Goal: Information Seeking & Learning: Learn about a topic

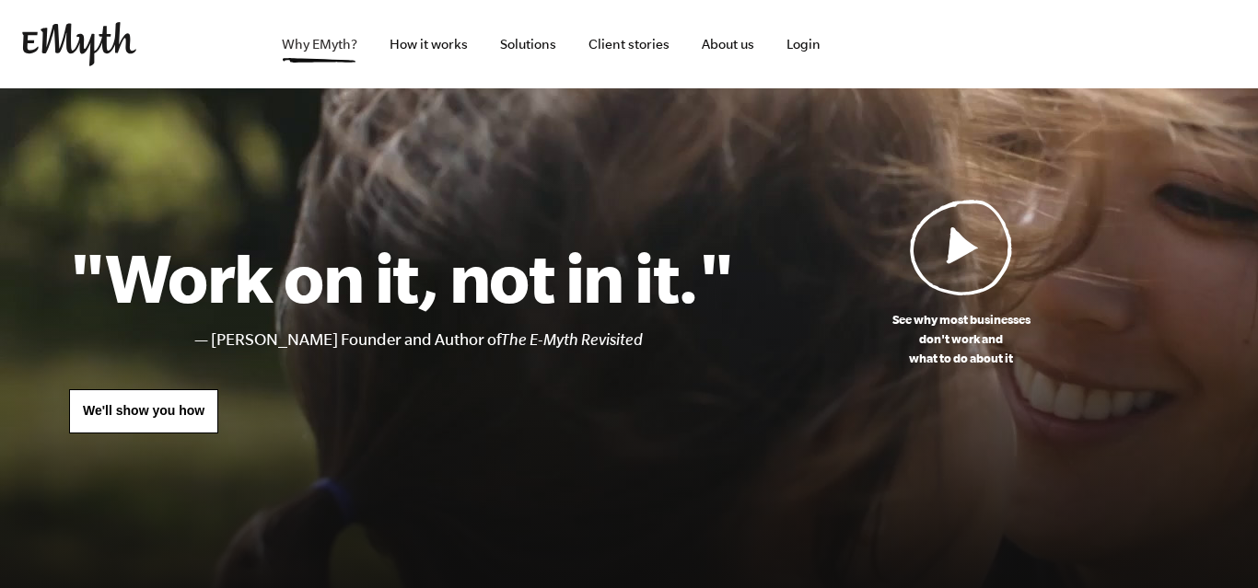
click at [342, 70] on link "Why EMyth?" at bounding box center [319, 44] width 105 height 88
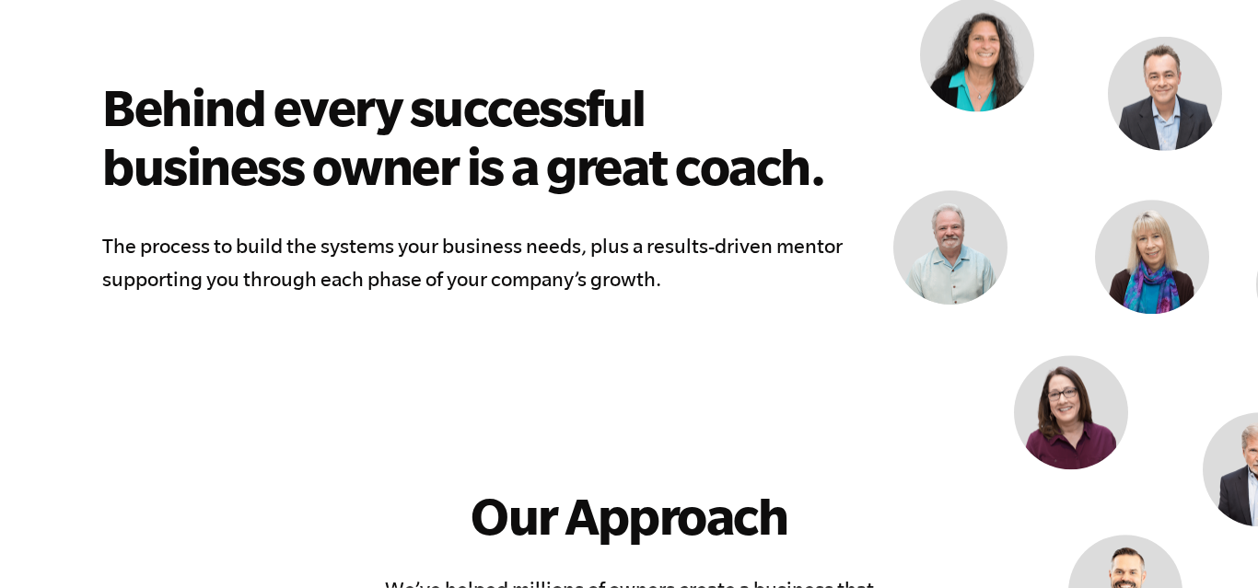
scroll to position [1469, 0]
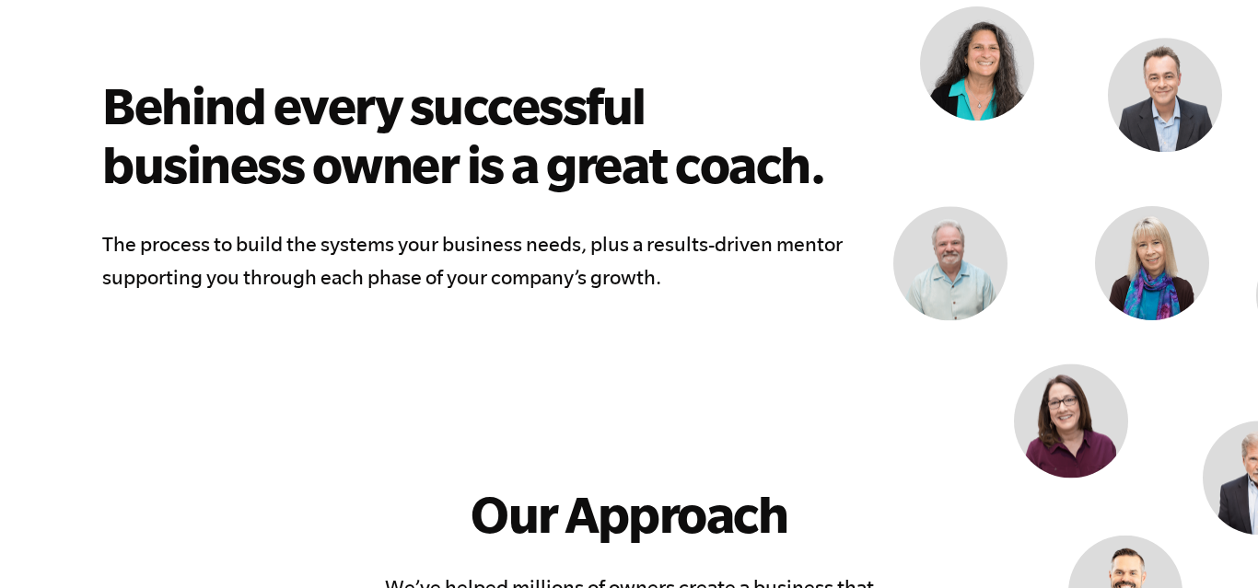
click at [492, 206] on div "Behind every successful business owner is a great coach. The process to build t…" at bounding box center [461, 185] width 784 height 454
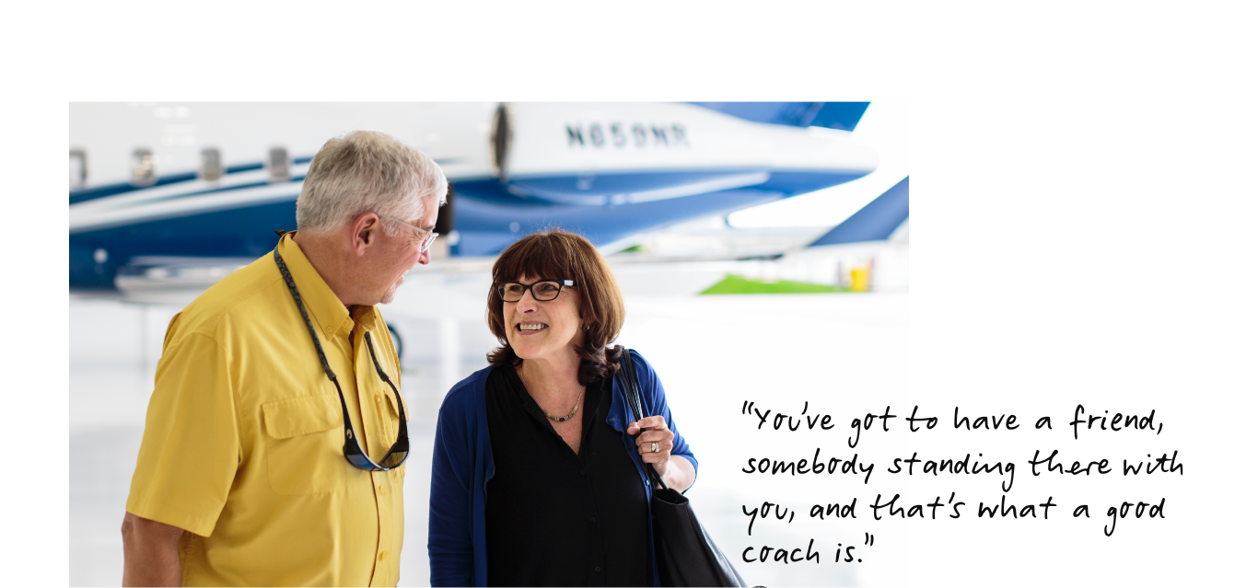
scroll to position [3884, 0]
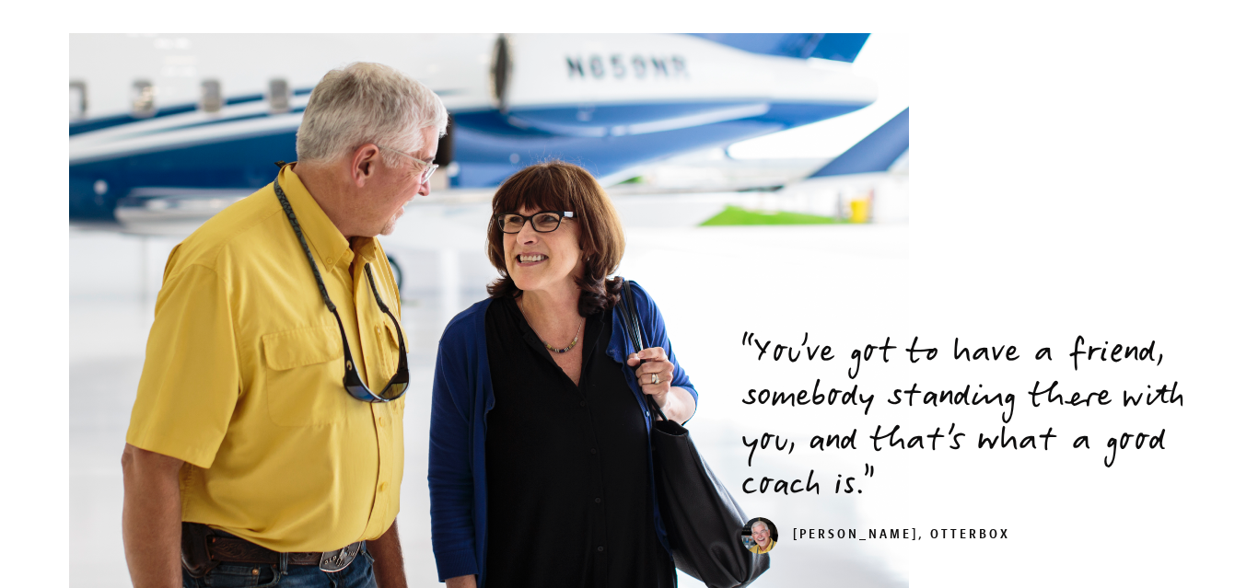
click at [492, 206] on img at bounding box center [489, 314] width 840 height 562
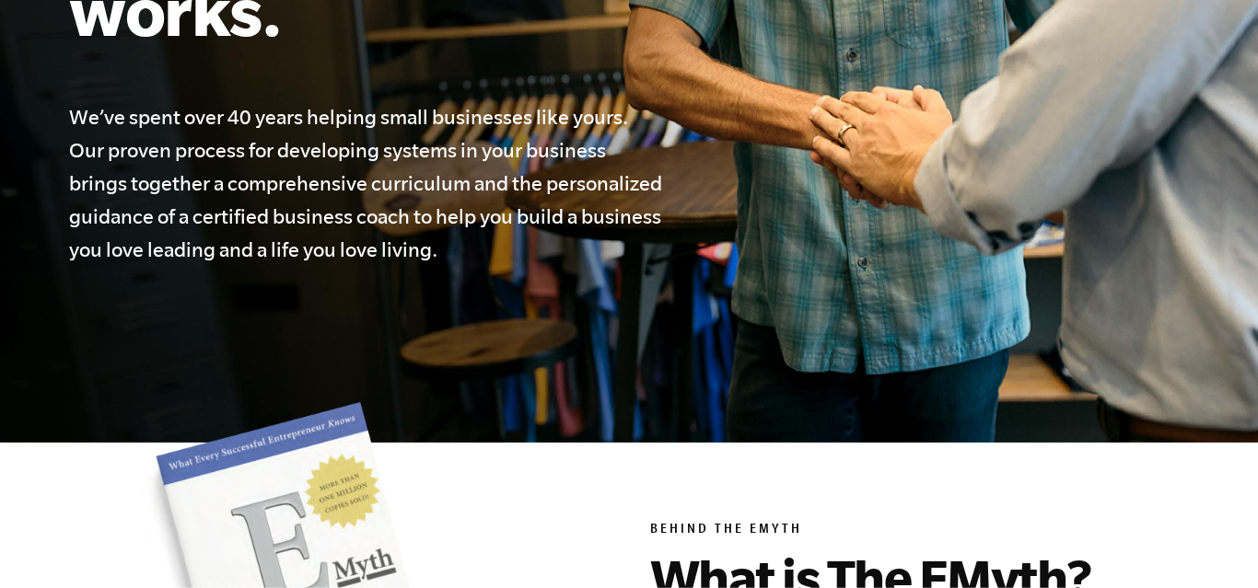
scroll to position [0, 0]
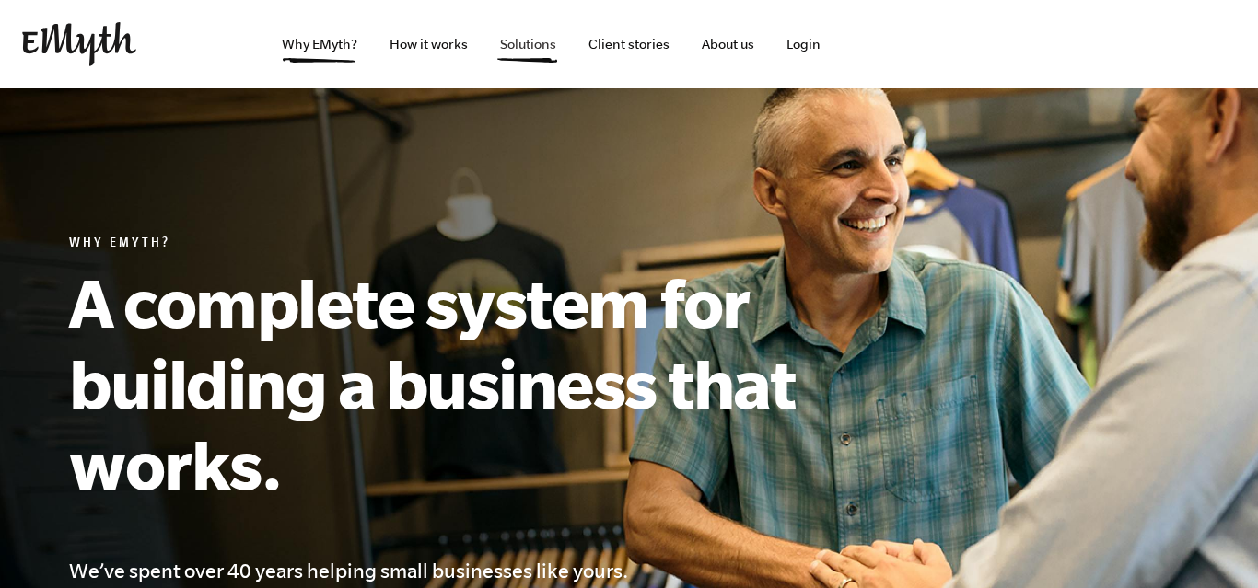
click at [536, 52] on link "Solutions" at bounding box center [528, 44] width 86 height 88
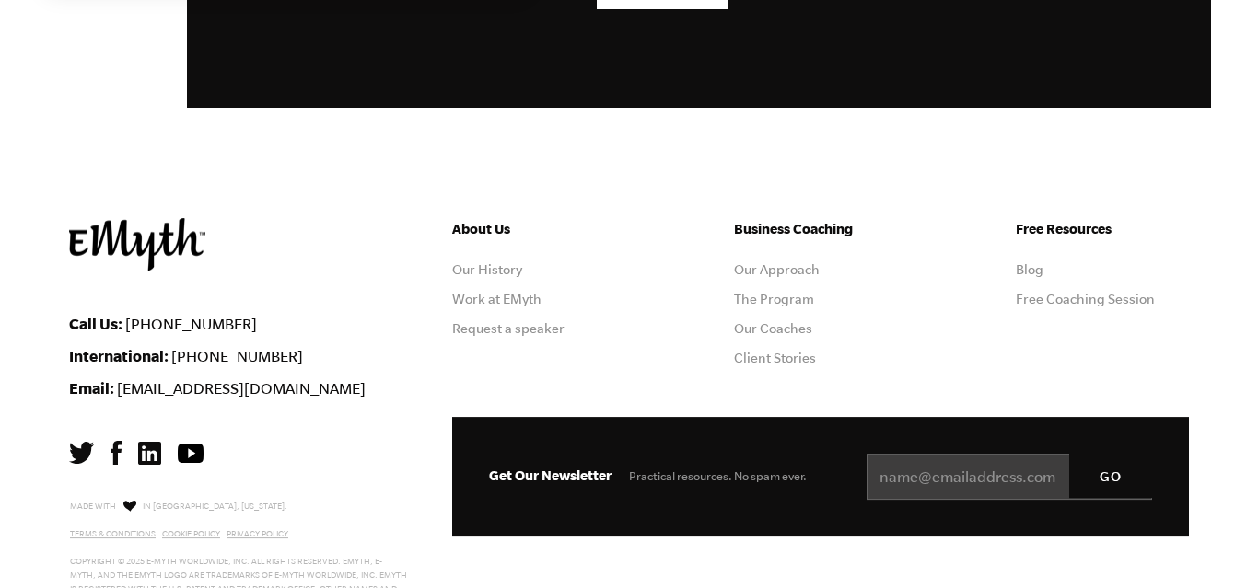
scroll to position [3569, 0]
